Goal: Task Accomplishment & Management: Manage account settings

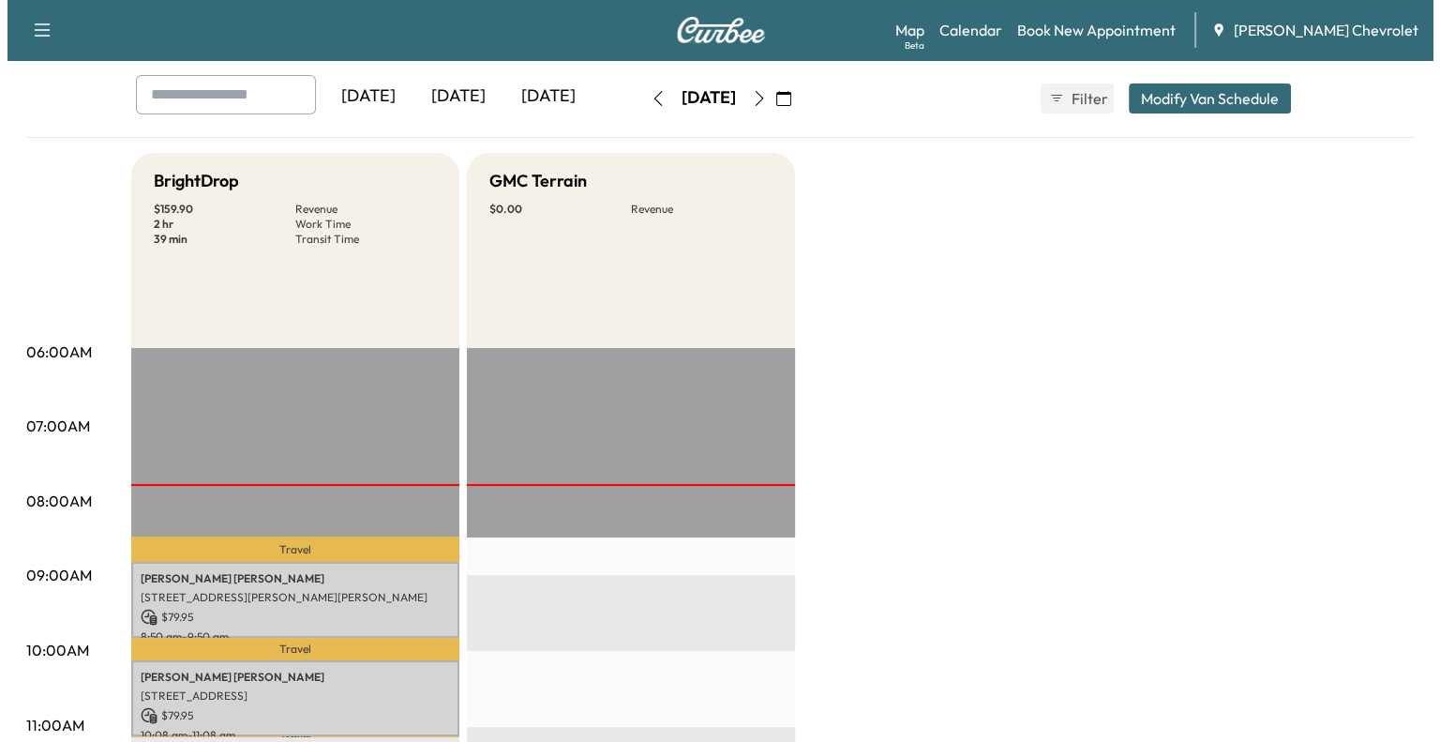
scroll to position [90, 0]
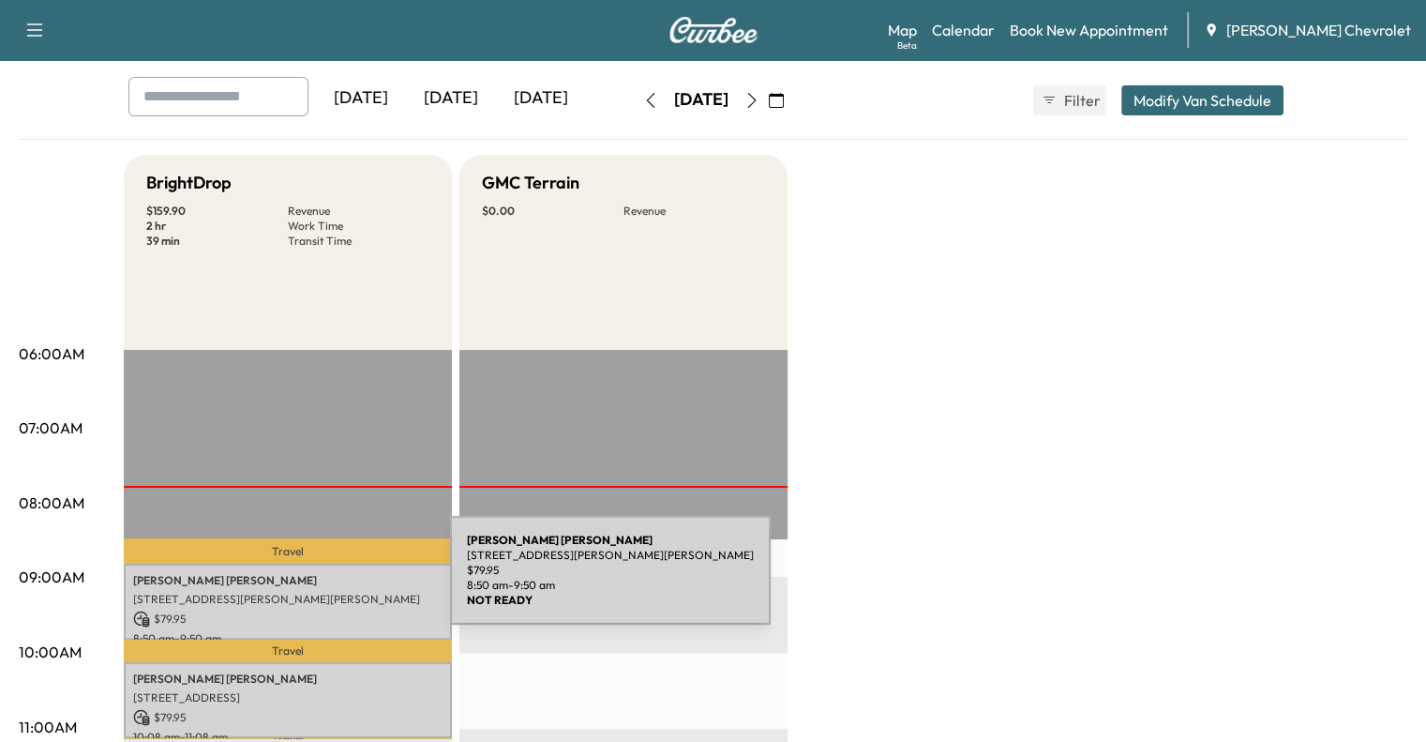
click at [309, 581] on p "[PERSON_NAME]" at bounding box center [287, 580] width 309 height 15
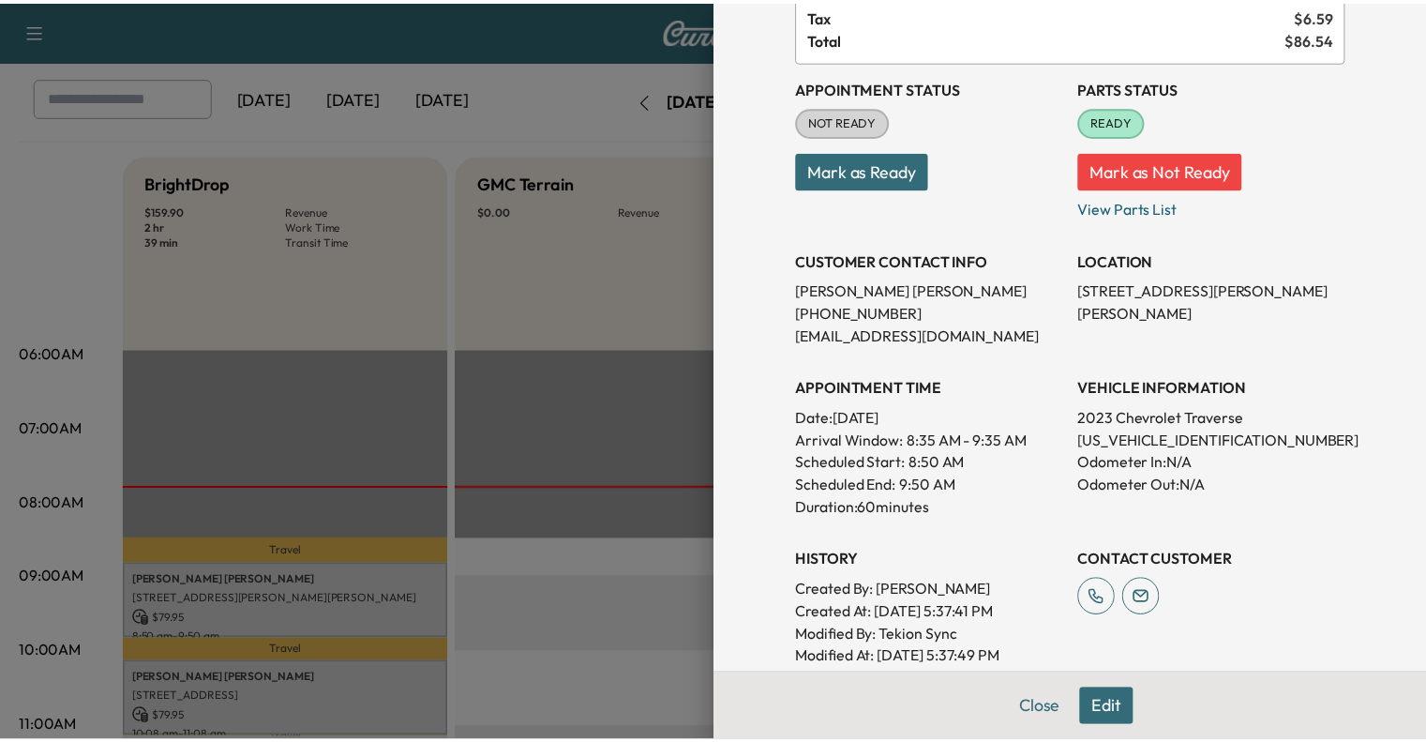
scroll to position [154, 0]
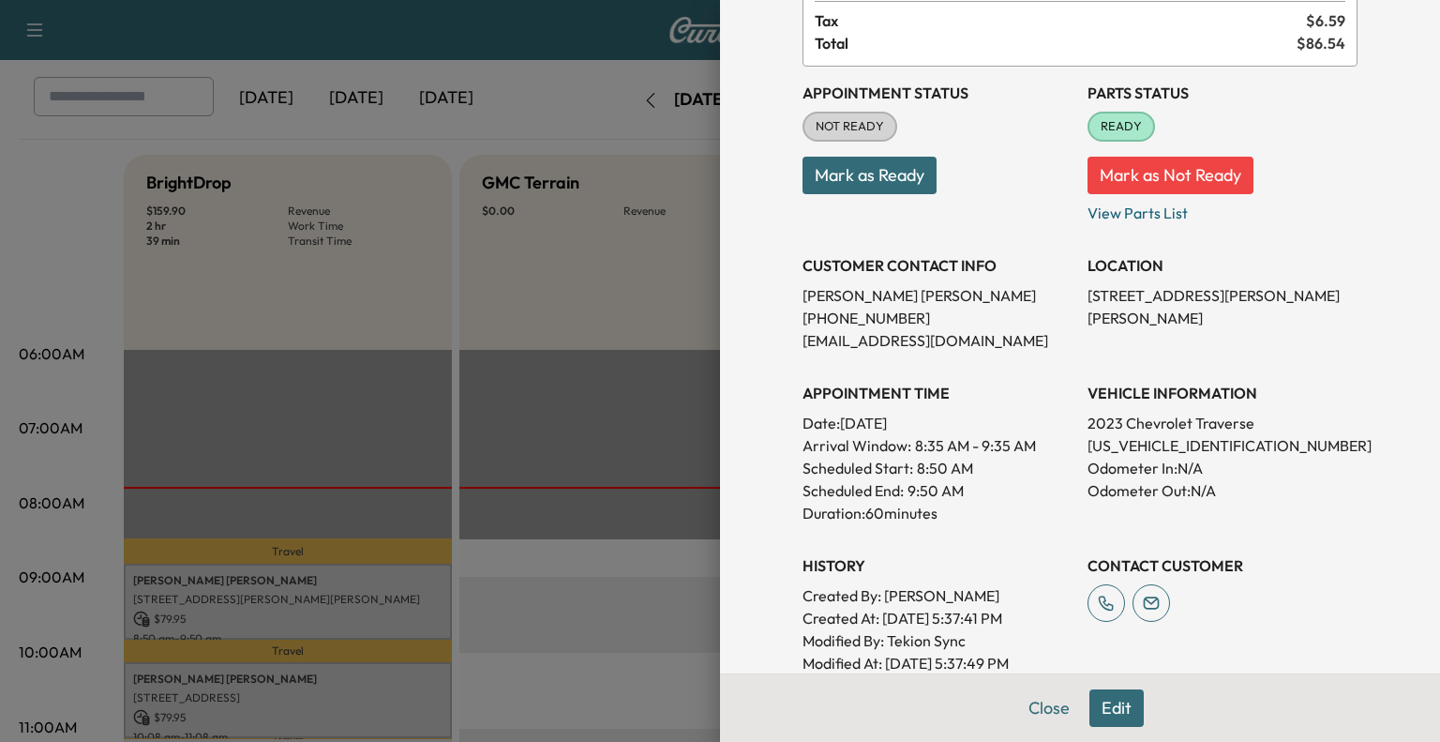
click at [867, 186] on button "Mark as Ready" at bounding box center [869, 175] width 134 height 37
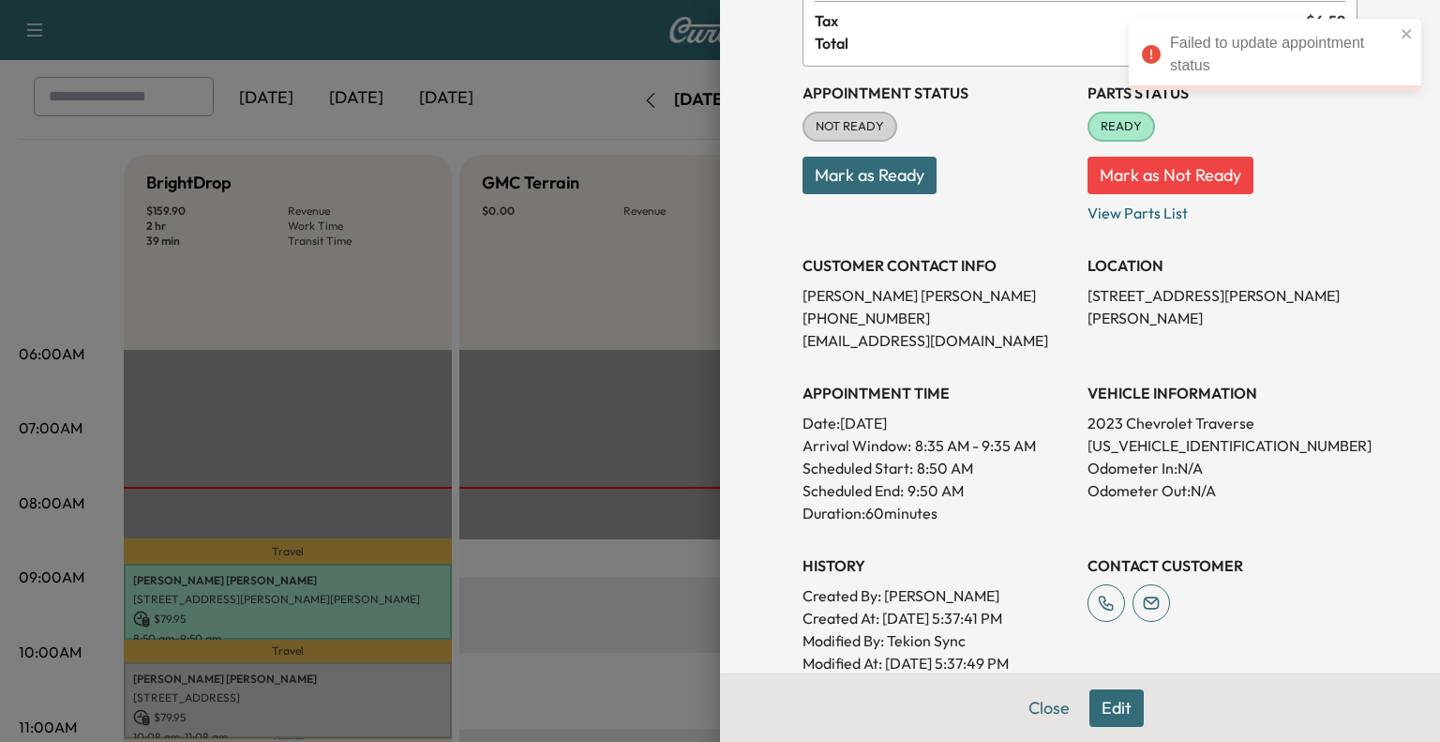
click at [856, 170] on button "Mark as Ready" at bounding box center [869, 175] width 134 height 37
click at [856, 170] on p "Mark as Ready" at bounding box center [937, 168] width 270 height 52
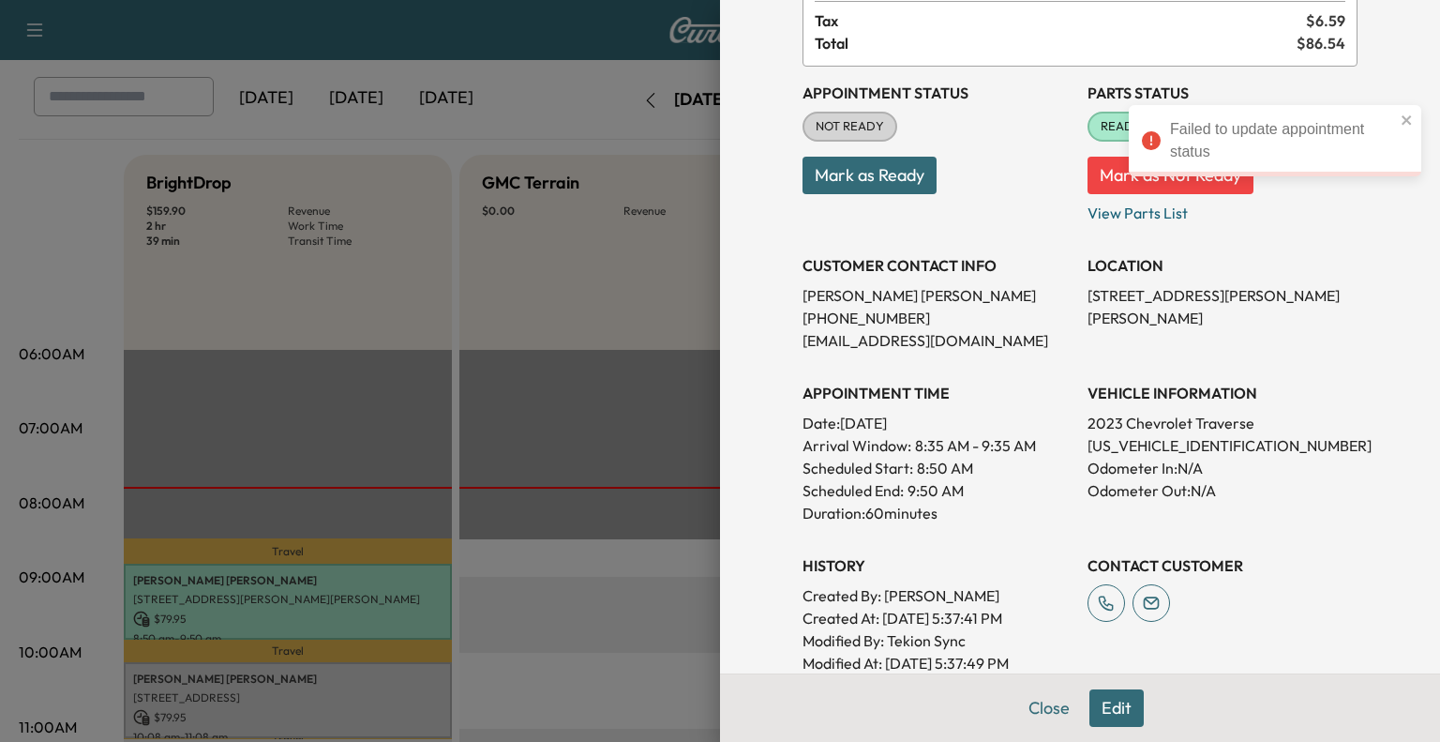
click at [947, 138] on div "Appointment Status NOT READY Mark as Ready" at bounding box center [937, 145] width 270 height 157
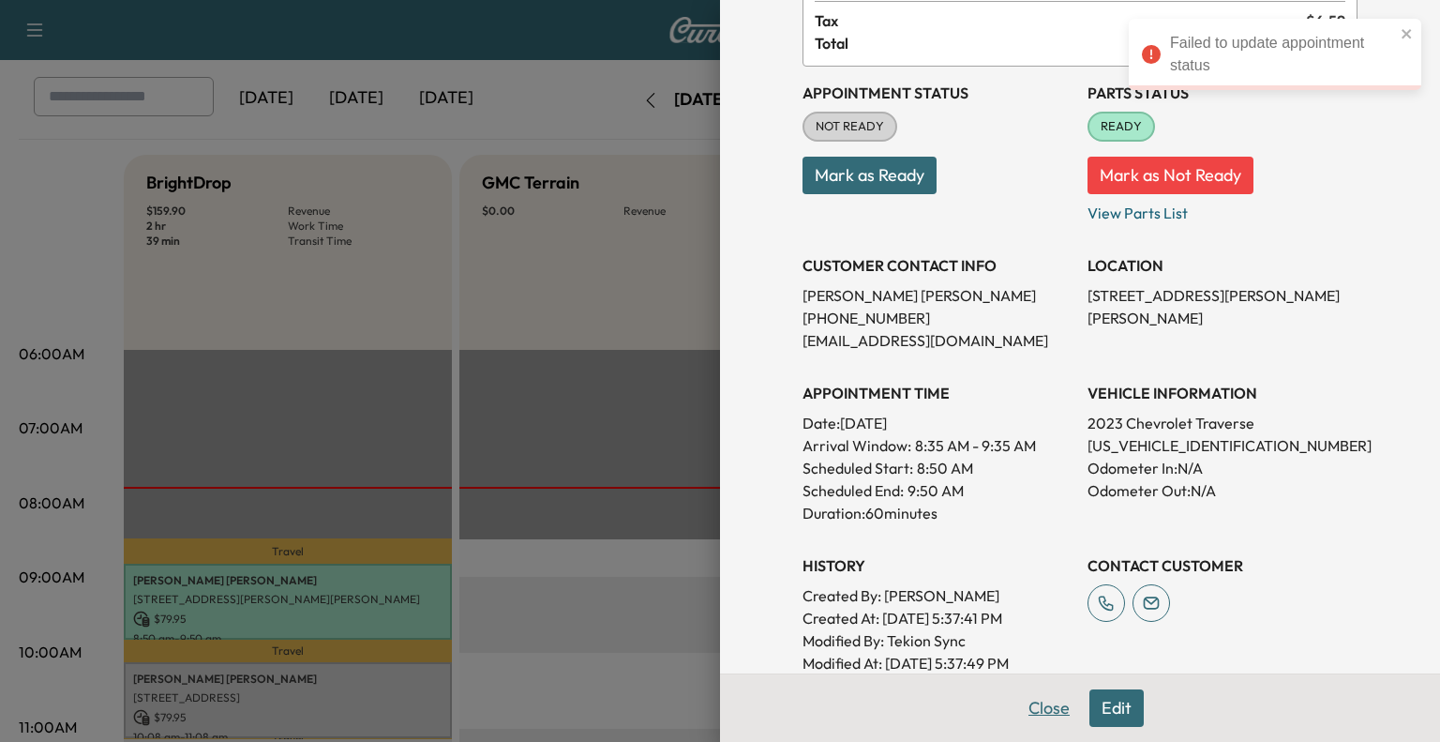
click at [1046, 712] on button "Close" at bounding box center [1049, 707] width 66 height 37
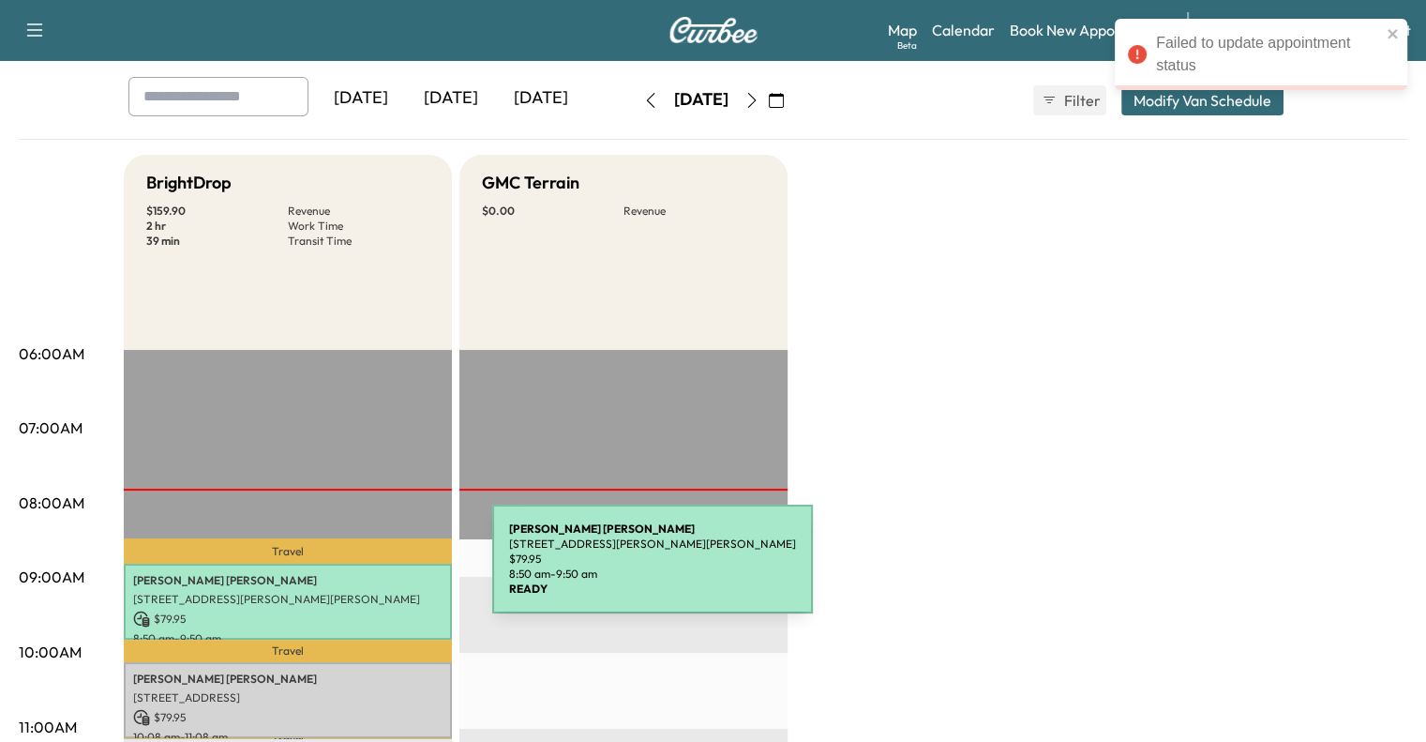
click at [352, 573] on p "[PERSON_NAME]" at bounding box center [287, 580] width 309 height 15
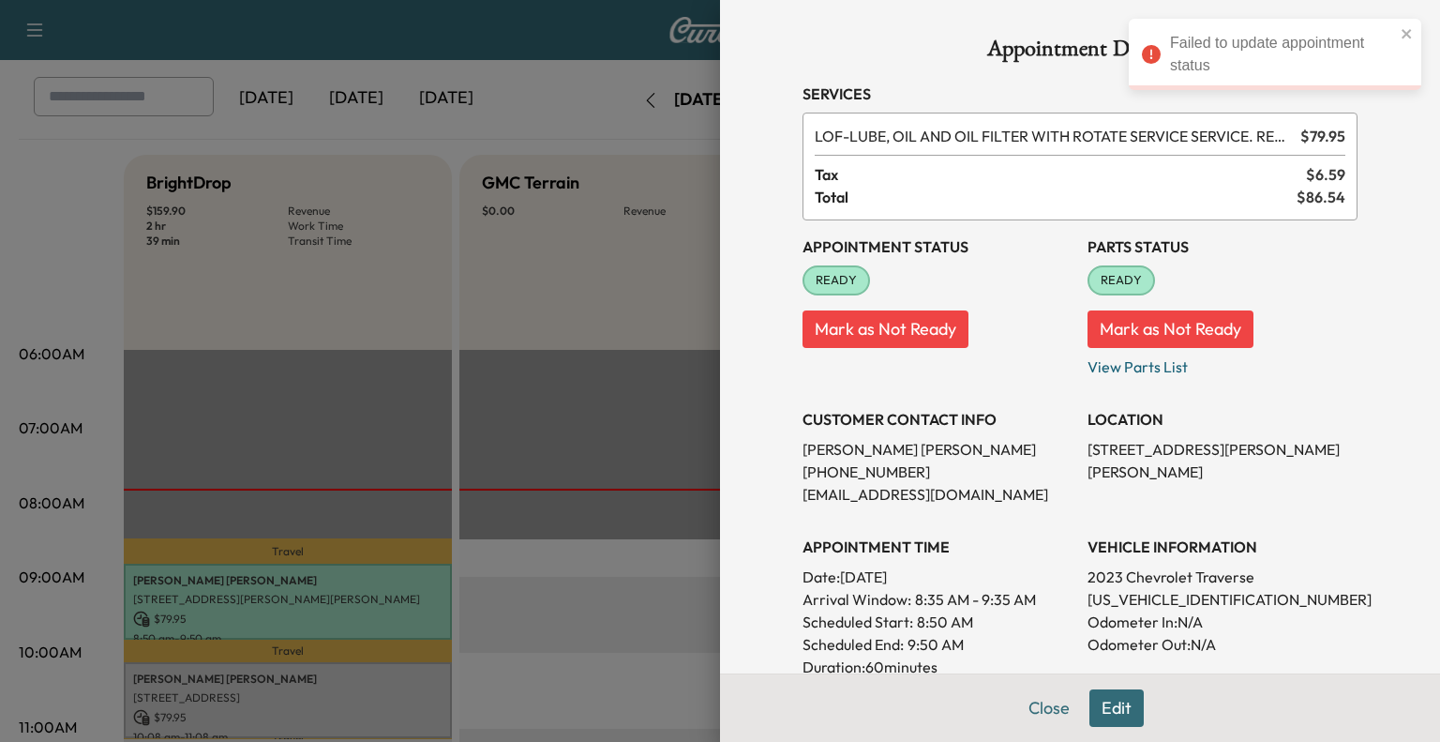
click at [592, 343] on div at bounding box center [720, 371] width 1440 height 742
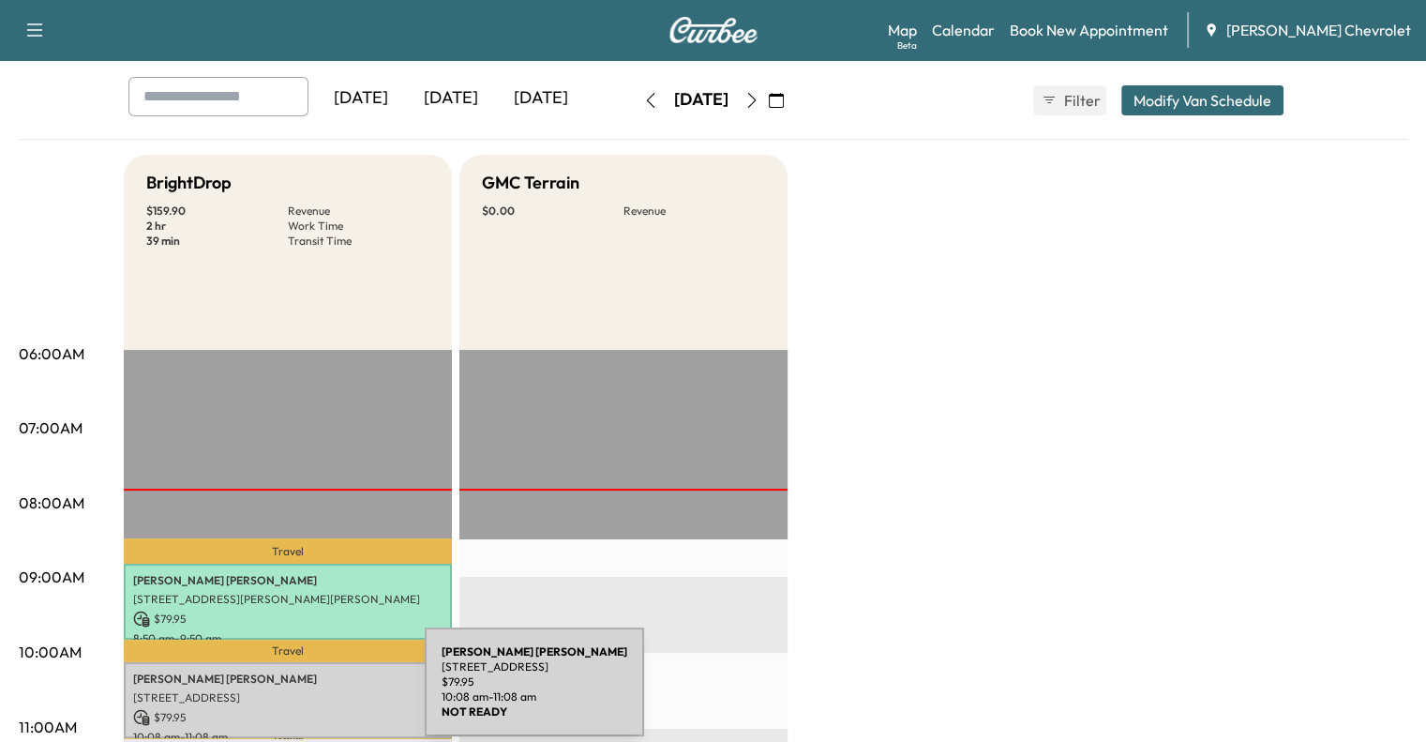
click at [284, 693] on p "[STREET_ADDRESS]" at bounding box center [287, 697] width 309 height 15
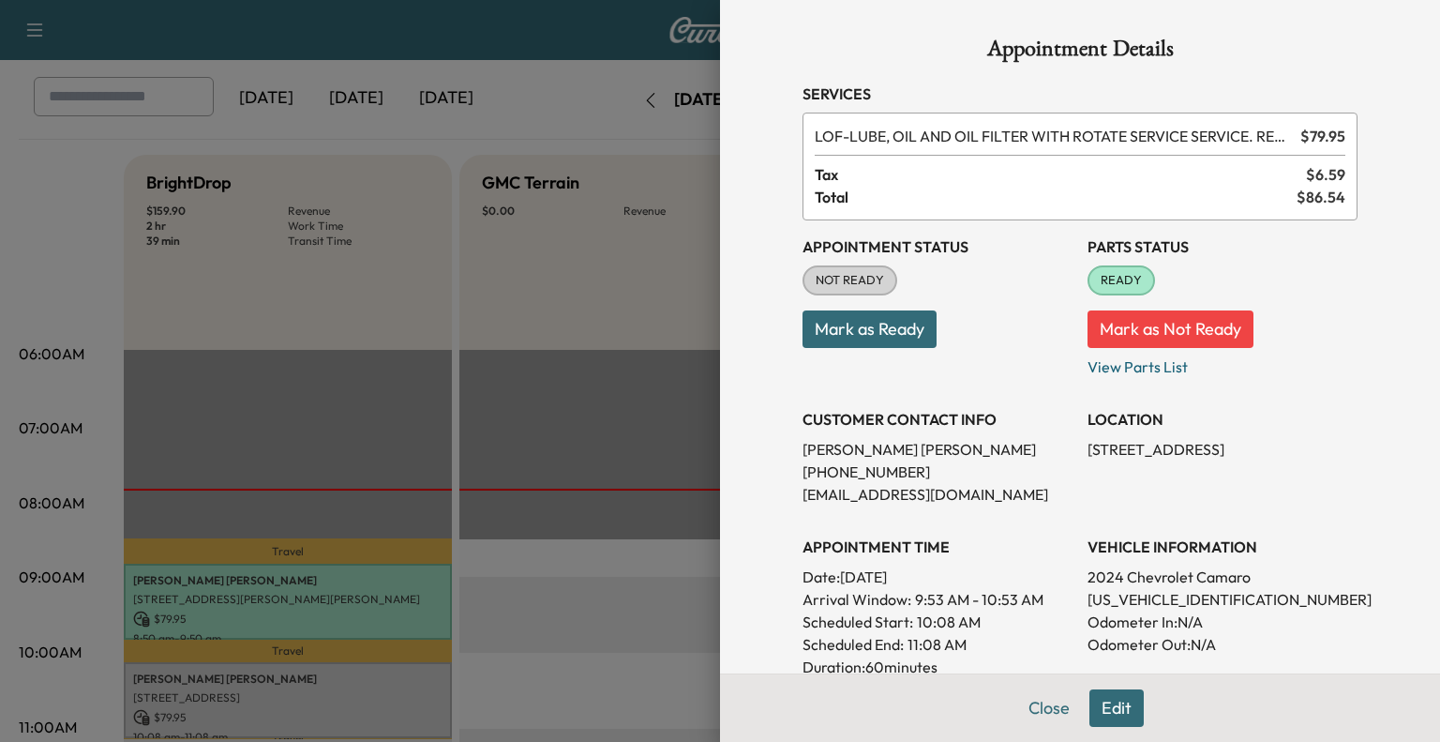
click at [840, 337] on button "Mark as Ready" at bounding box center [869, 328] width 134 height 37
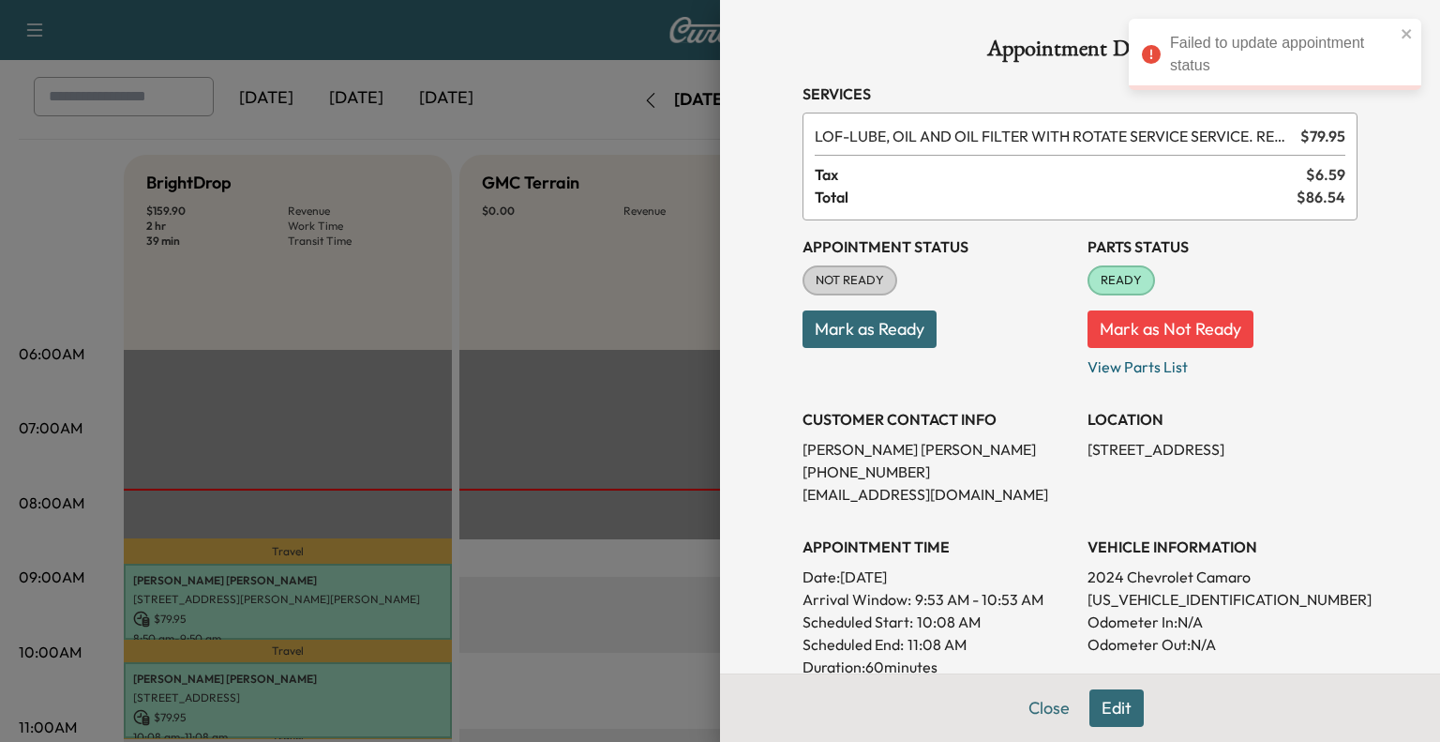
click at [496, 410] on div at bounding box center [720, 371] width 1440 height 742
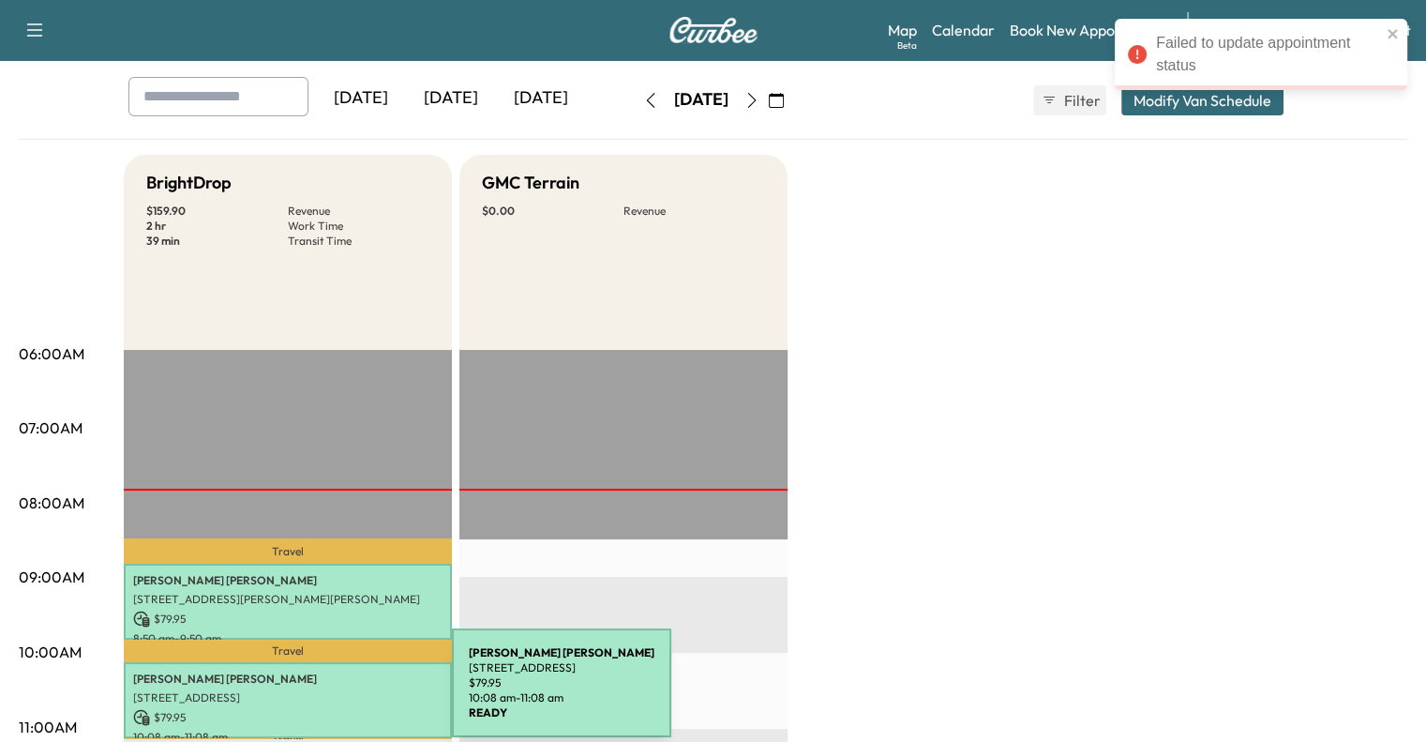
click at [311, 694] on p "[STREET_ADDRESS]" at bounding box center [287, 697] width 309 height 15
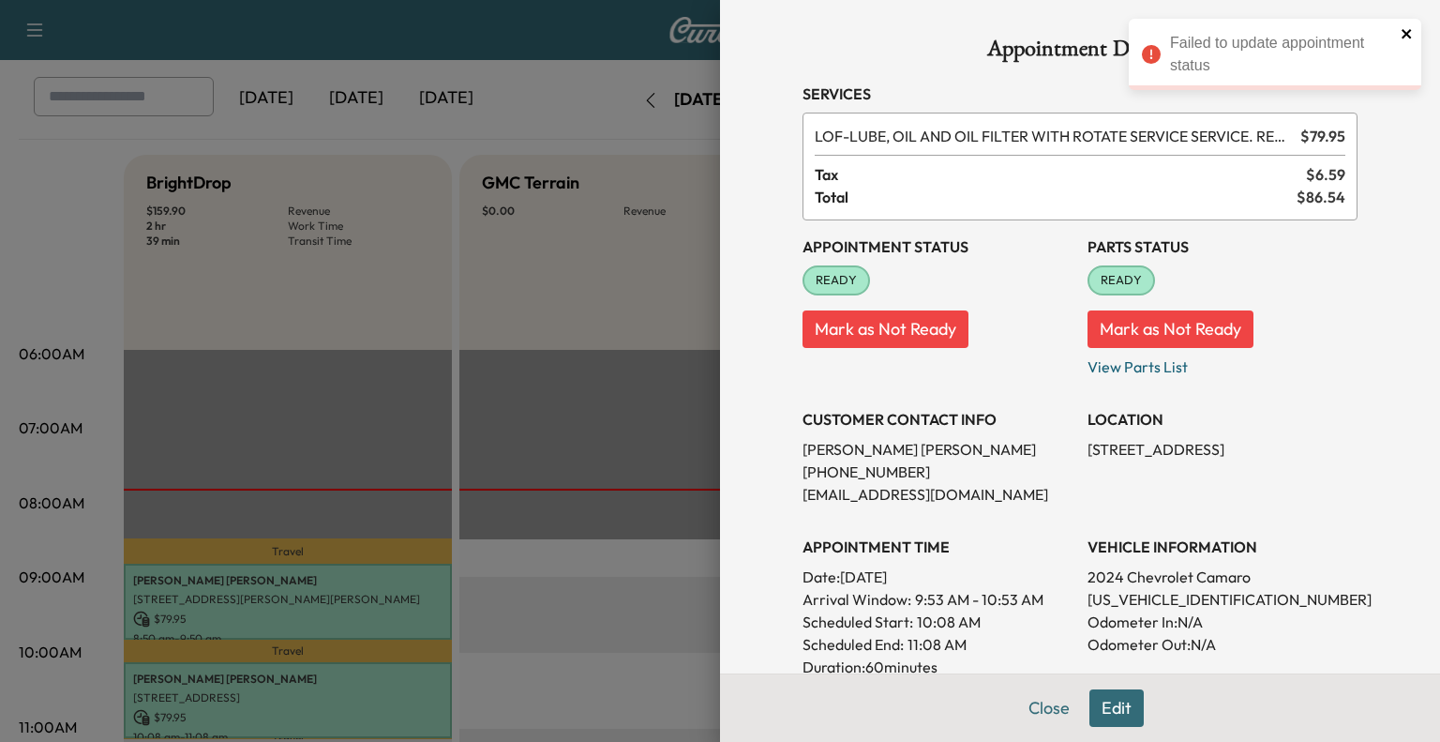
click at [1408, 29] on icon "close" at bounding box center [1407, 33] width 13 height 15
click at [1037, 715] on button "Close" at bounding box center [1049, 707] width 66 height 37
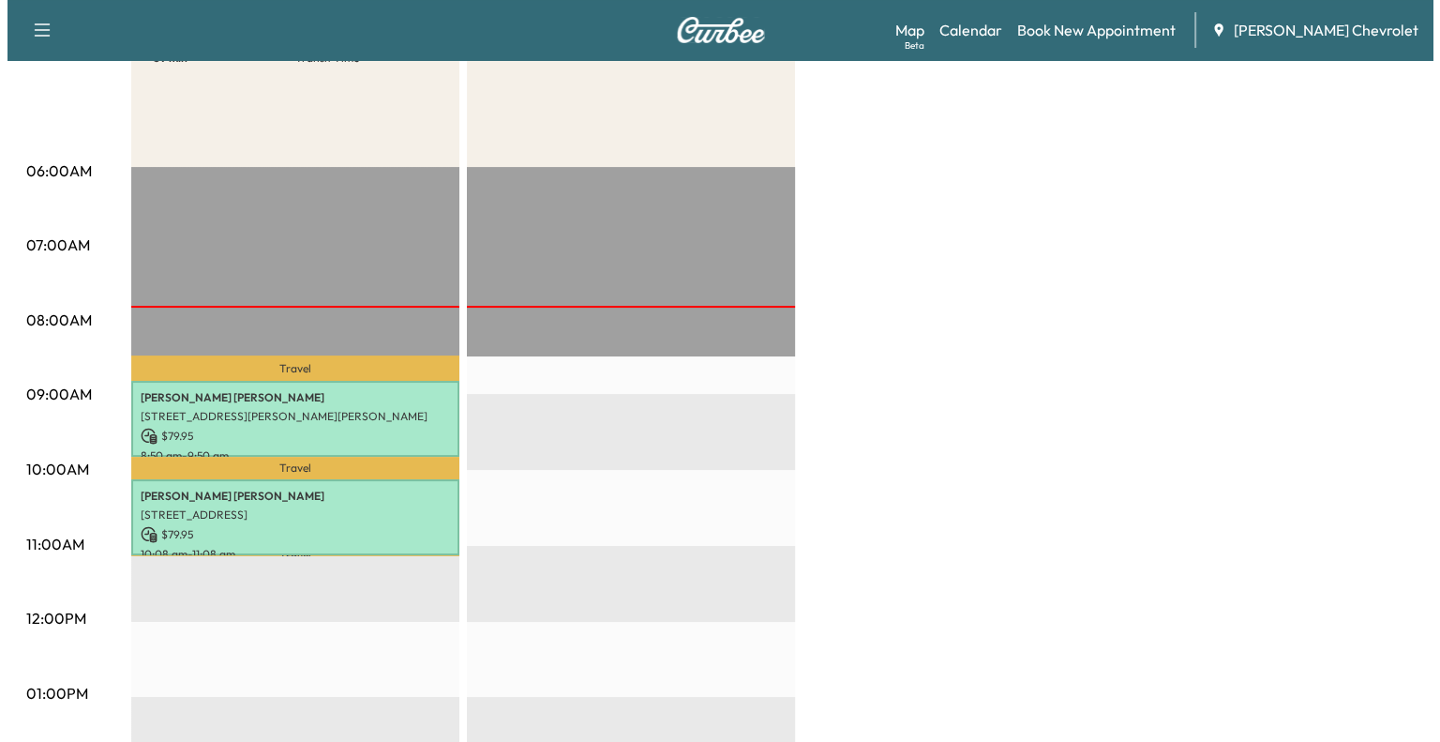
scroll to position [274, 0]
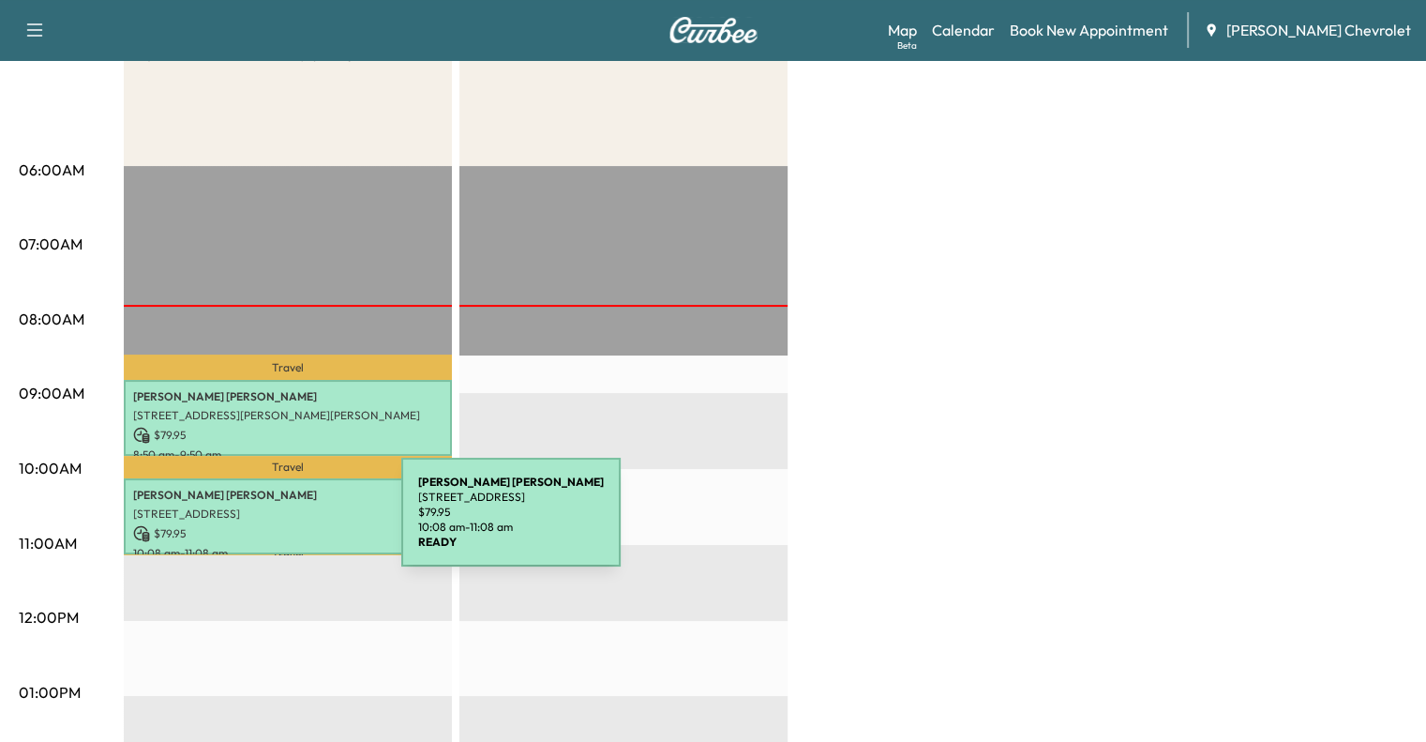
click at [261, 525] on p "$ 79.95" at bounding box center [287, 533] width 309 height 17
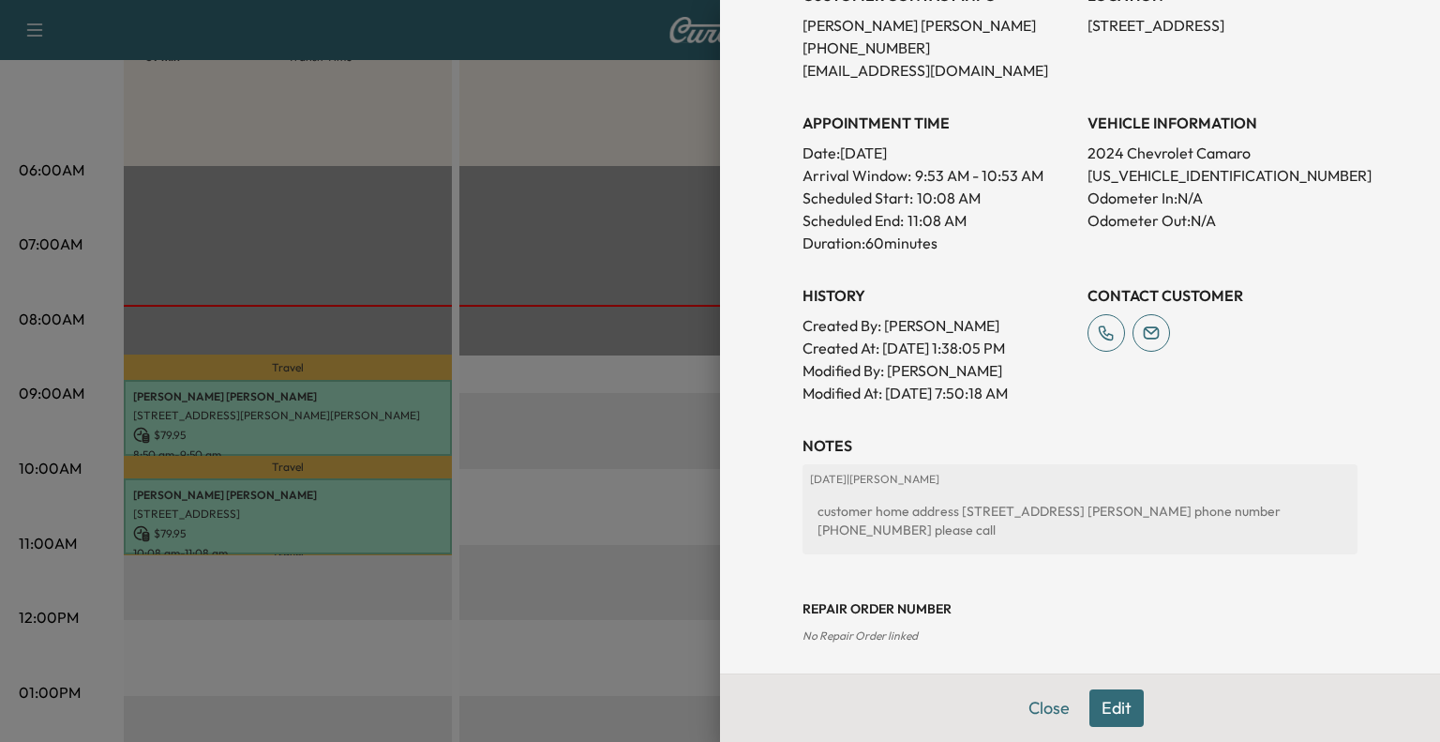
scroll to position [427, 0]
click at [1116, 422] on div "Appointment Details Services LOF - LUBE, OIL AND OIL FILTER WITH ROTATE SERVICE…" at bounding box center [1080, 169] width 600 height 1192
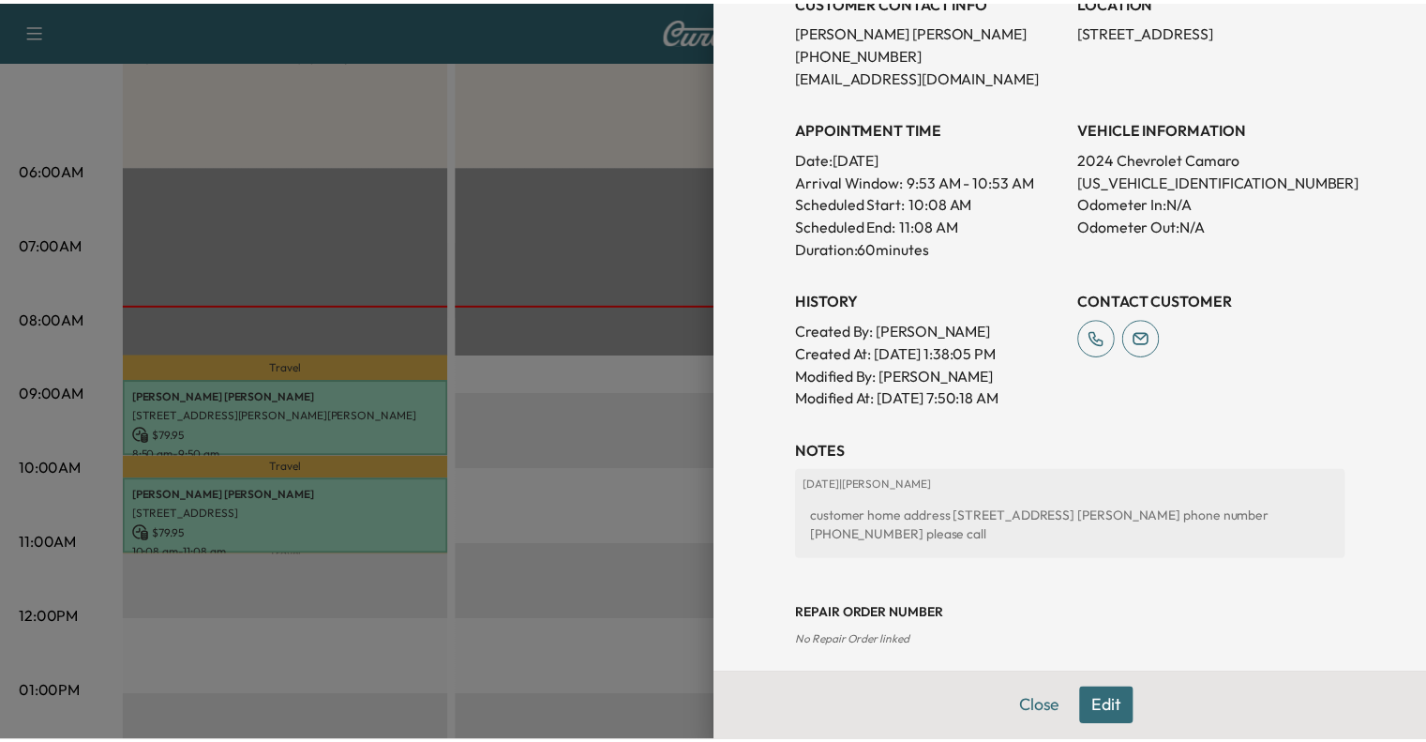
scroll to position [426, 0]
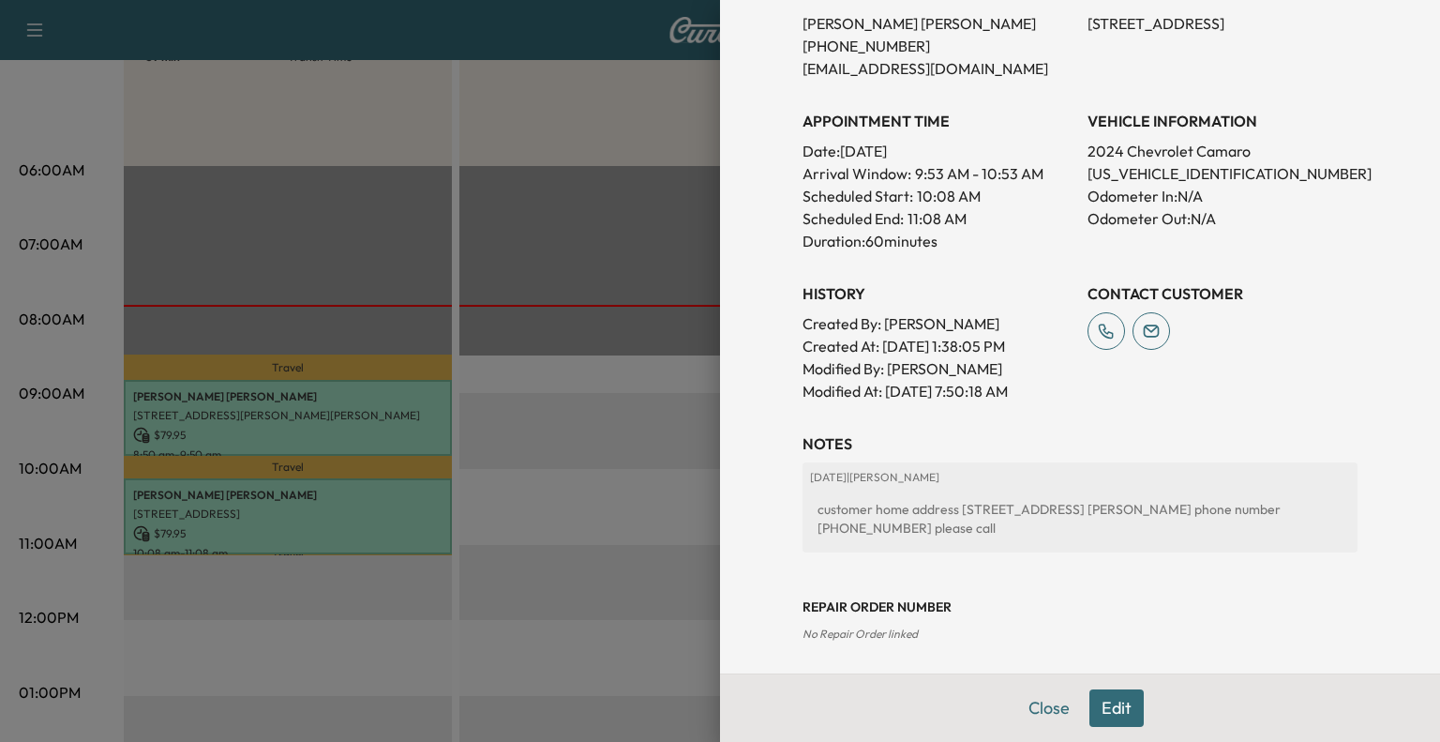
drag, startPoint x: 626, startPoint y: 458, endPoint x: 739, endPoint y: 648, distance: 220.3
click at [739, 648] on div "Appointment Details Services LOF - LUBE, OIL AND OIL FILTER WITH ROTATE SERVICE…" at bounding box center [1080, 371] width 720 height 742
click at [1030, 710] on button "Close" at bounding box center [1049, 707] width 66 height 37
